Goal: Browse casually

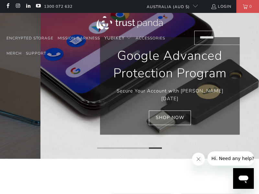
scroll to position [0, 556]
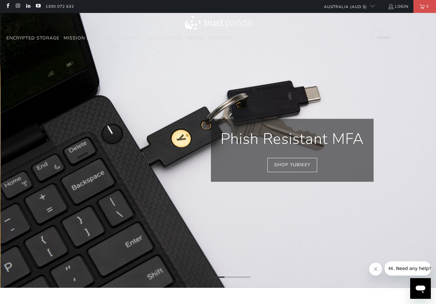
scroll to position [0, 317]
